Goal: Check status: Check status

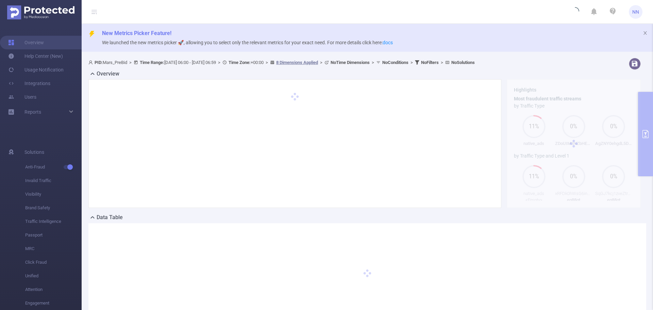
type input "[DATE] 06:00"
type input "[DATE] 06:59"
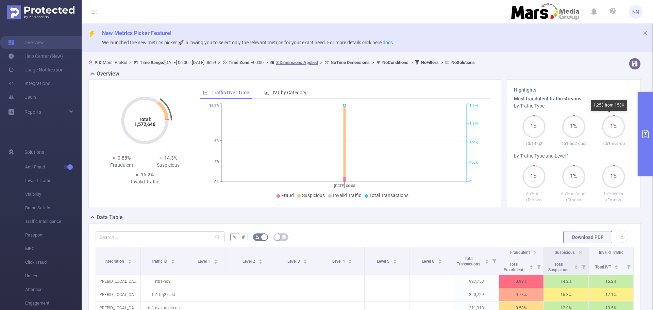
click at [639, 126] on button "primary" at bounding box center [645, 134] width 15 height 84
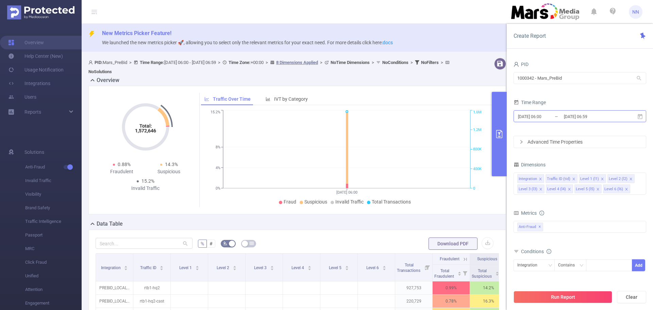
click at [612, 112] on input "[DATE] 06:59" at bounding box center [590, 116] width 55 height 9
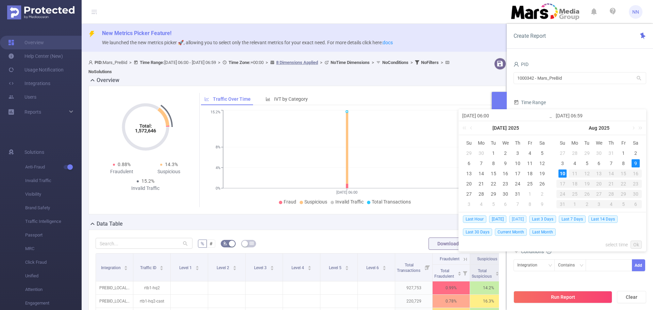
click at [511, 219] on span "[DATE]" at bounding box center [517, 218] width 17 height 7
type input "[DATE] 00:00"
type input "[DATE] 23:59"
click at [511, 219] on div "PID 1000342 - Mars_PreBid 1000342 - Mars_PreBid Time Range [DATE] 00:00 _ [DATE…" at bounding box center [580, 187] width 146 height 269
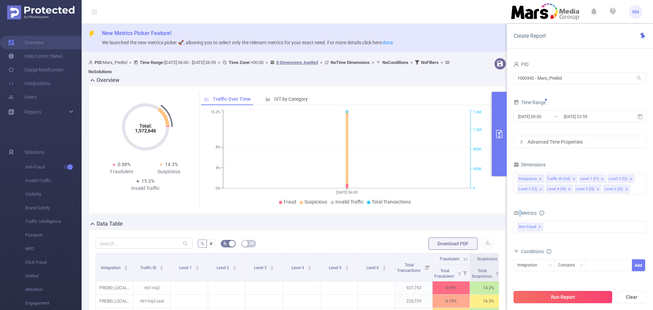
click at [590, 301] on button "Run Report" at bounding box center [563, 297] width 99 height 12
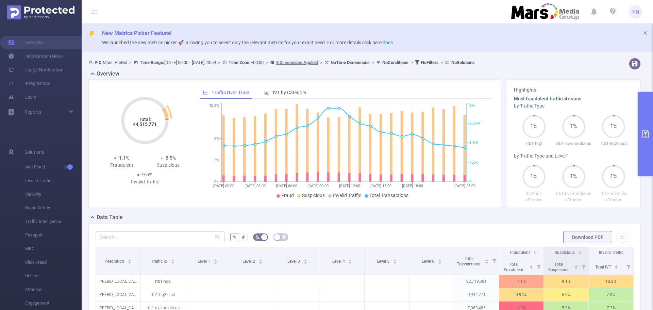
click at [146, 125] on tspan "44,515,771" at bounding box center [145, 123] width 24 height 5
copy tspan "44,515,771"
click at [639, 124] on button "primary" at bounding box center [645, 134] width 15 height 84
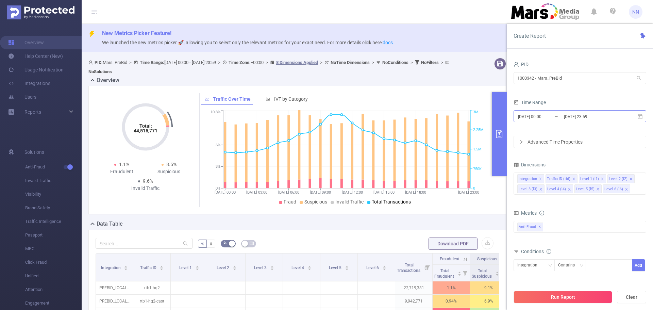
click at [588, 118] on input "[DATE] 23:59" at bounding box center [590, 116] width 55 height 9
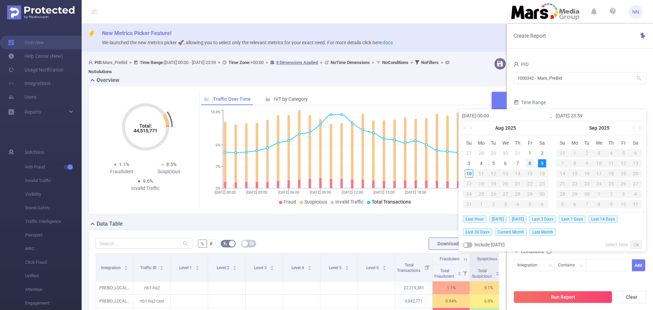
click at [527, 164] on div "8" at bounding box center [530, 163] width 8 height 8
type input "[DATE] 00:00"
type input "[DATE] 23:59"
type input "[DATE] 00:00"
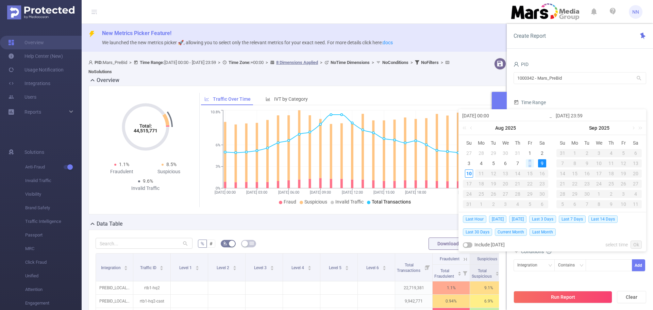
type input "[DATE] 23:59"
click at [641, 242] on link "Ok" at bounding box center [636, 245] width 11 height 8
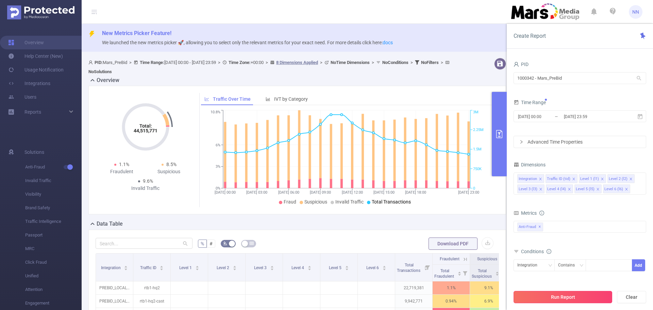
click at [580, 299] on button "Run Report" at bounding box center [563, 297] width 99 height 12
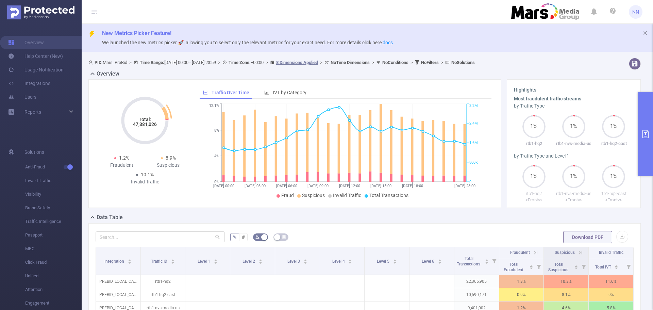
click at [151, 127] on tspan "47,381,026" at bounding box center [145, 123] width 24 height 5
copy tspan "47,381,026"
click at [643, 142] on button "primary" at bounding box center [645, 134] width 15 height 84
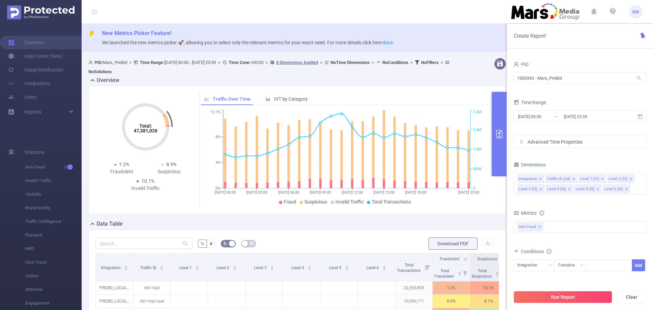
click at [591, 125] on div "Time Range [DATE] 00:00 _ [DATE] 23:59" at bounding box center [580, 113] width 133 height 30
click at [591, 113] on input "[DATE] 23:59" at bounding box center [590, 116] width 55 height 9
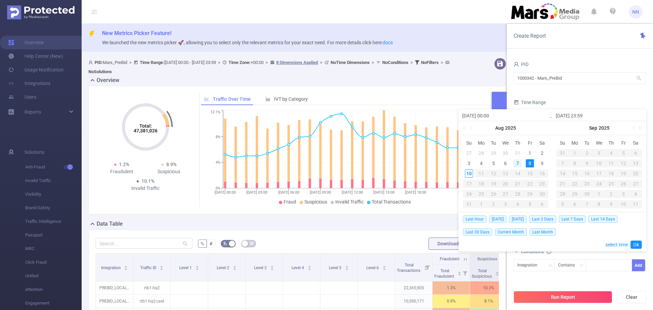
click at [521, 166] on div "7" at bounding box center [518, 163] width 8 height 8
type input "[DATE] 00:00"
type input "[DATE] 23:59"
type input "[DATE] 00:00"
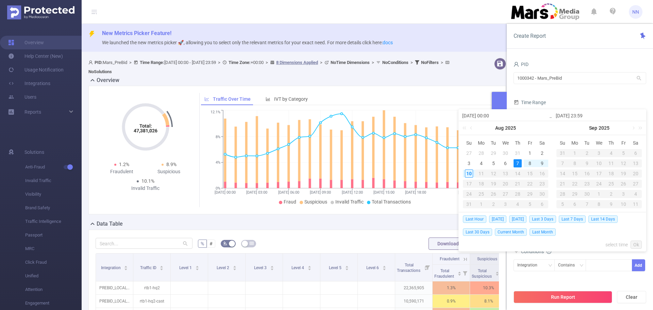
type input "[DATE] 23:59"
click at [639, 245] on link "Ok" at bounding box center [636, 245] width 11 height 8
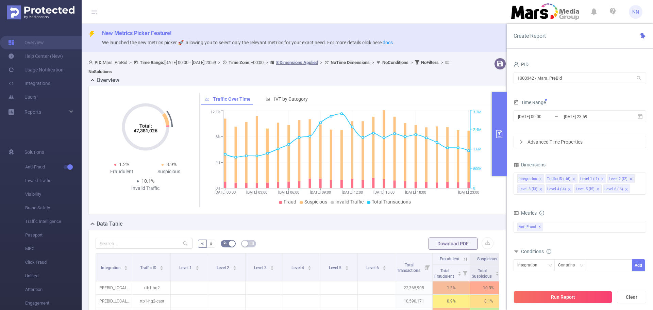
click at [572, 303] on div "Run Report Clear" at bounding box center [580, 297] width 146 height 26
click at [553, 300] on button "Run Report" at bounding box center [563, 297] width 99 height 12
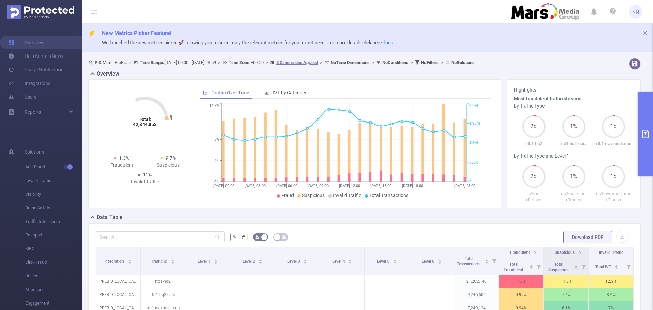
click at [138, 128] on icon "Total: 42,844,853 Total: 42,844,853" at bounding box center [145, 120] width 68 height 68
copy tspan "42,844,853"
